Goal: Information Seeking & Learning: Learn about a topic

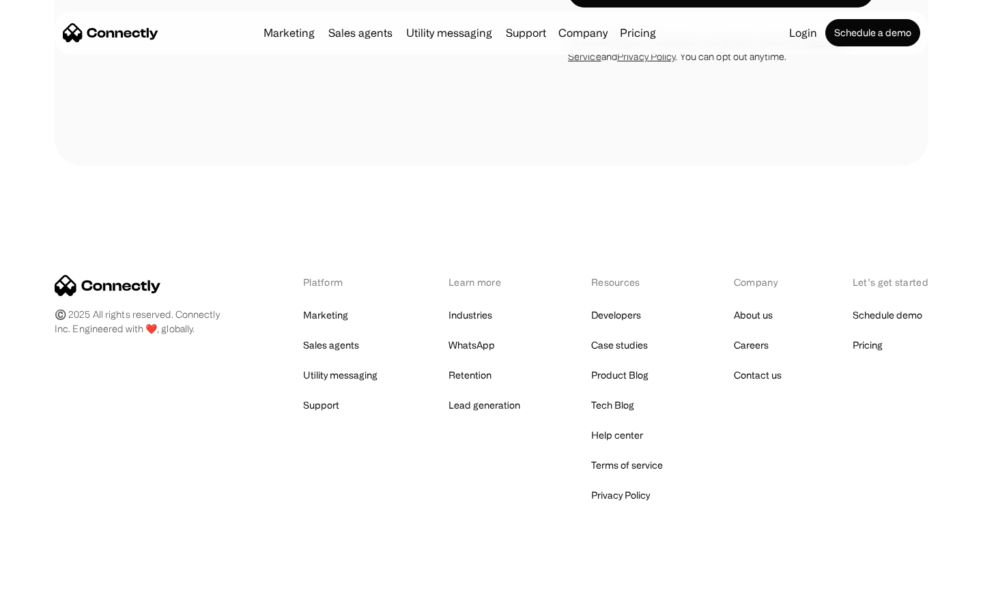
scroll to position [2308, 0]
